Goal: Check status: Check status

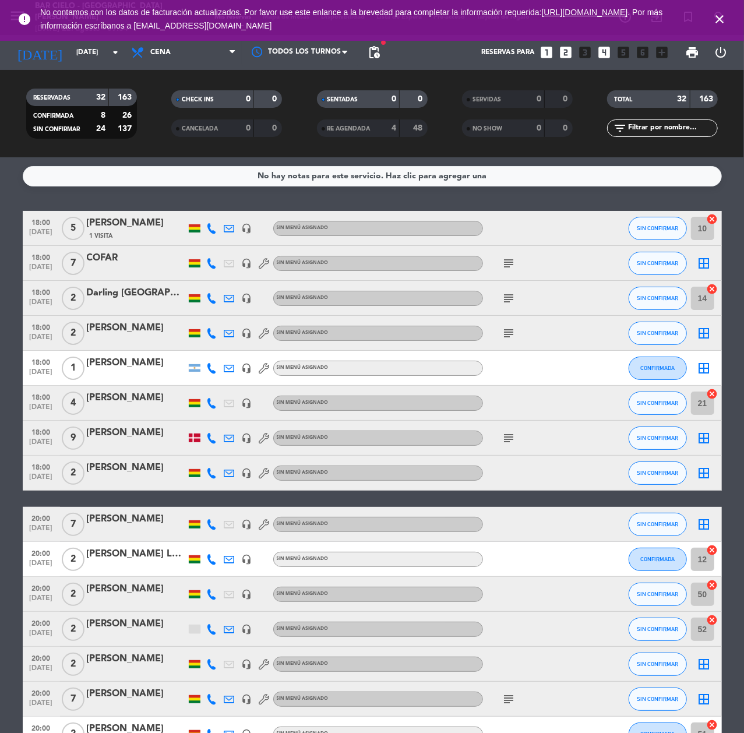
click at [719, 16] on icon "close" at bounding box center [720, 19] width 14 height 14
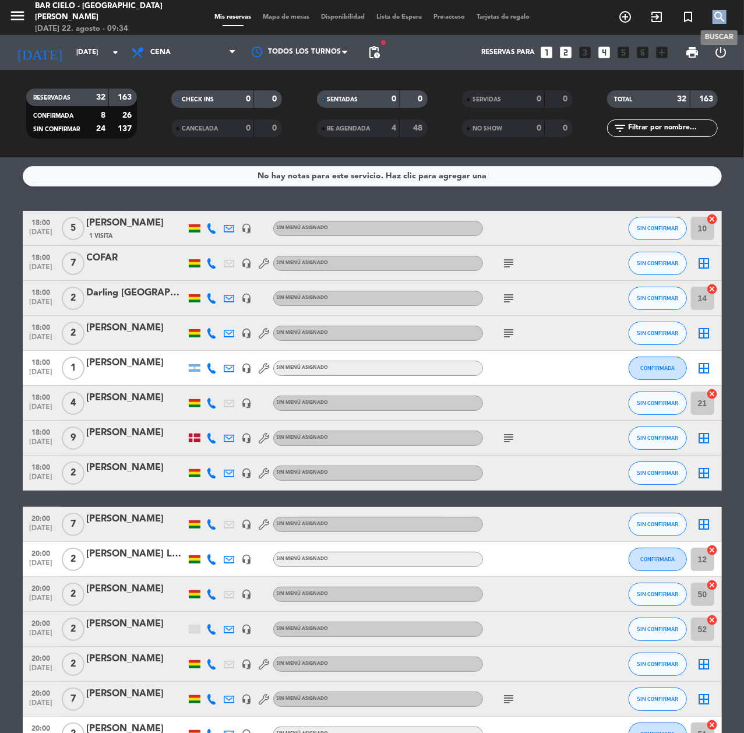
click at [719, 16] on icon "search" at bounding box center [720, 17] width 14 height 14
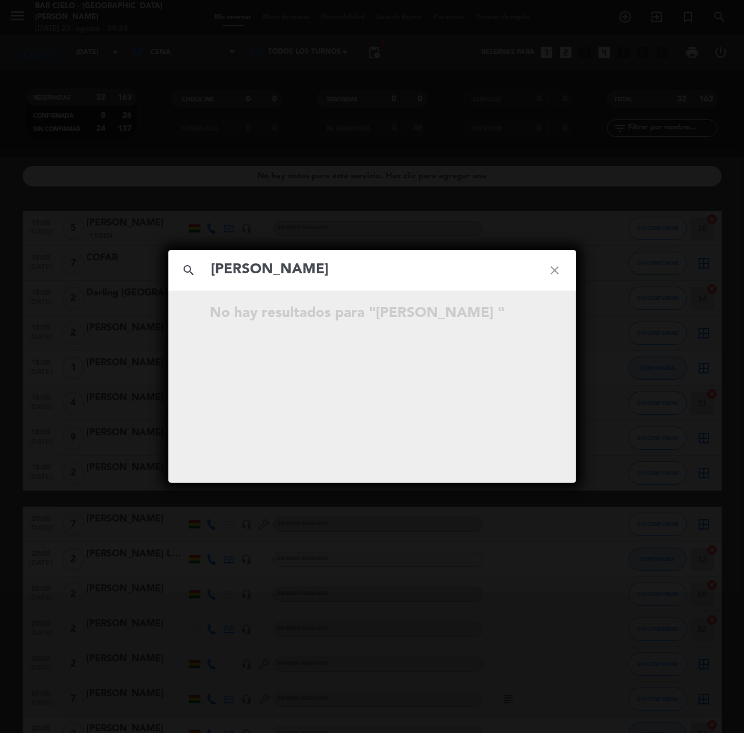
click at [215, 264] on input "[PERSON_NAME]" at bounding box center [372, 270] width 324 height 24
click at [317, 282] on input "[PERSON_NAME]" at bounding box center [372, 270] width 324 height 24
type input "[PERSON_NAME]"
click at [523, 197] on div "search [PERSON_NAME] close No hay resultados para "[PERSON_NAME]"" at bounding box center [372, 366] width 744 height 733
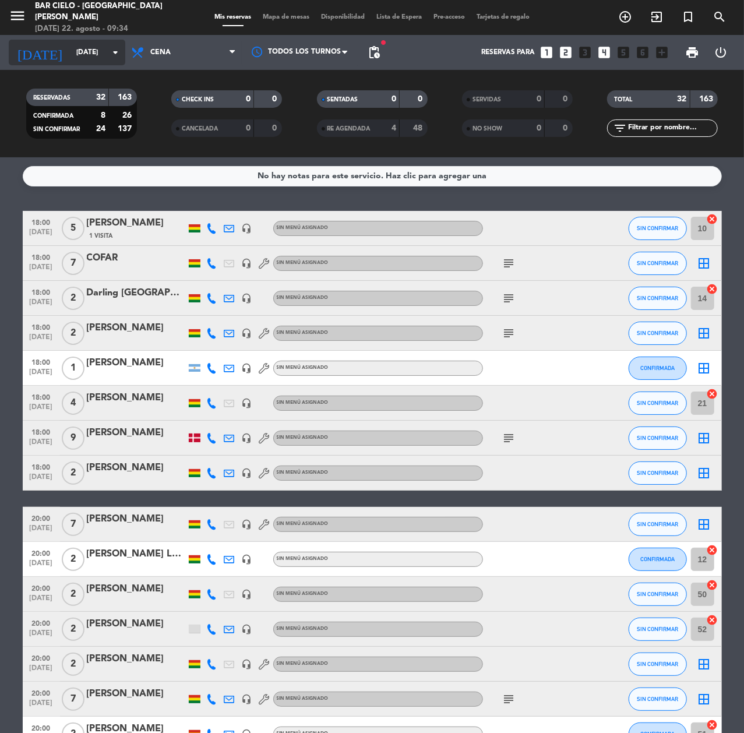
click at [71, 52] on input "[DATE]" at bounding box center [117, 53] width 92 height 20
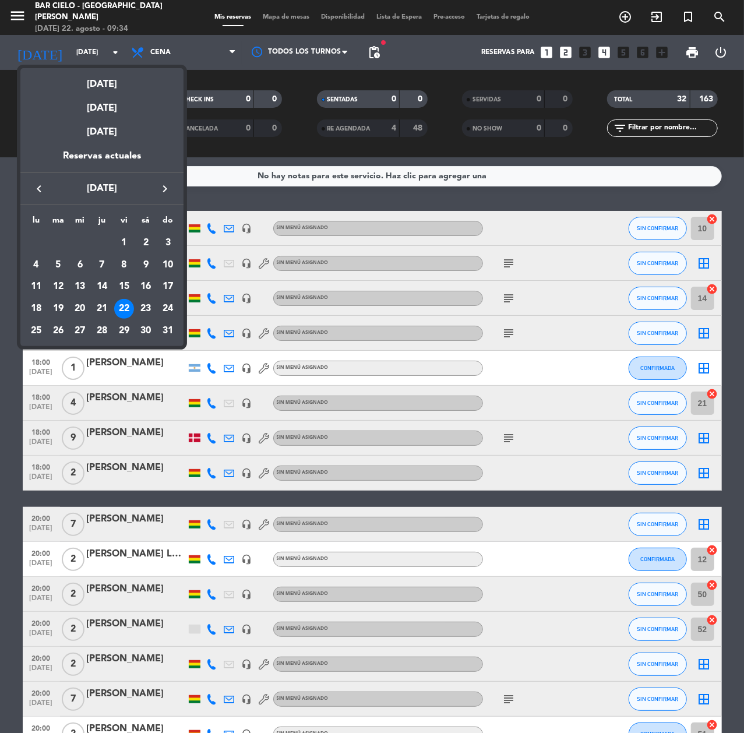
click at [133, 308] on div "22" at bounding box center [124, 309] width 20 height 20
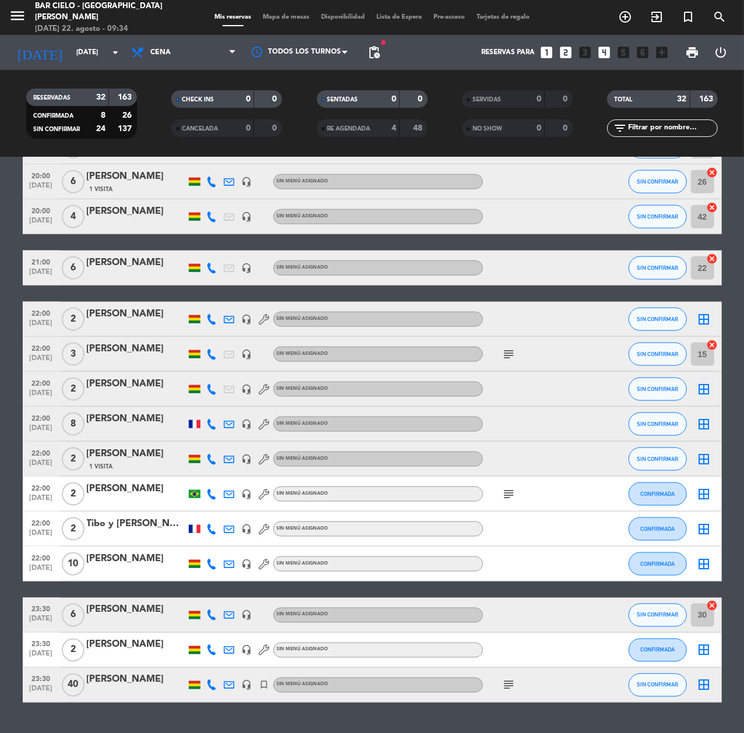
scroll to position [719, 0]
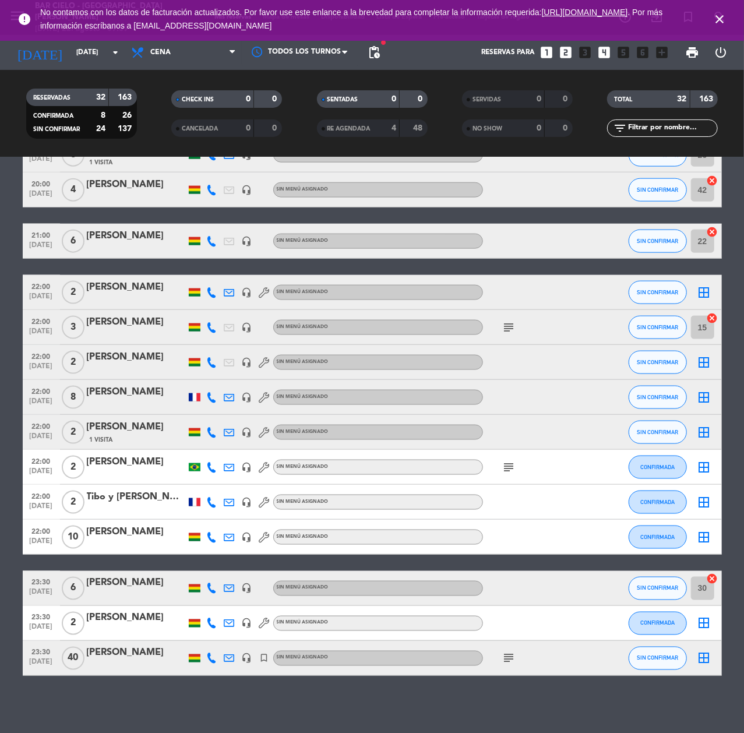
click at [716, 20] on icon "close" at bounding box center [720, 19] width 14 height 14
